Goal: Transaction & Acquisition: Purchase product/service

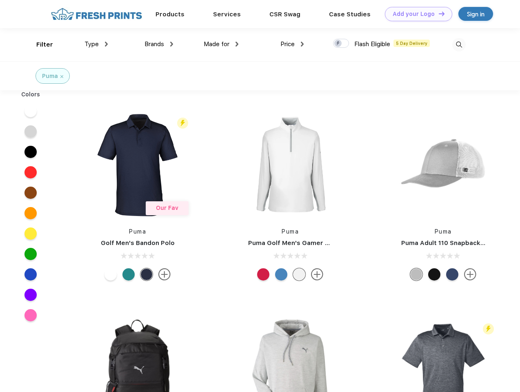
click at [415, 14] on link "Add your Logo Design Tool" at bounding box center [418, 14] width 67 height 14
click at [0, 0] on div "Design Tool" at bounding box center [0, 0] width 0 height 0
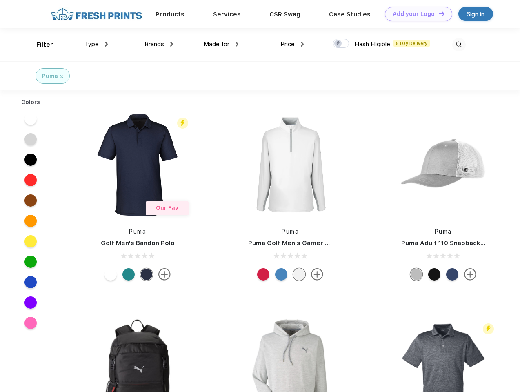
click at [438, 13] on link "Add your Logo Design Tool" at bounding box center [418, 14] width 67 height 14
click at [39, 44] on div "Filter" at bounding box center [44, 44] width 17 height 9
click at [96, 44] on span "Type" at bounding box center [91, 43] width 14 height 7
click at [159, 44] on span "Brands" at bounding box center [154, 43] width 20 height 7
click at [221, 44] on span "Made for" at bounding box center [217, 43] width 26 height 7
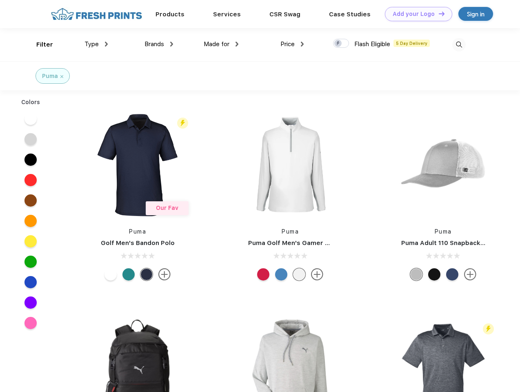
click at [292, 44] on span "Price" at bounding box center [287, 43] width 14 height 7
click at [341, 44] on div at bounding box center [341, 43] width 16 height 9
click at [338, 44] on input "checkbox" at bounding box center [335, 40] width 5 height 5
click at [459, 44] on img at bounding box center [458, 44] width 13 height 13
